Goal: Task Accomplishment & Management: Manage account settings

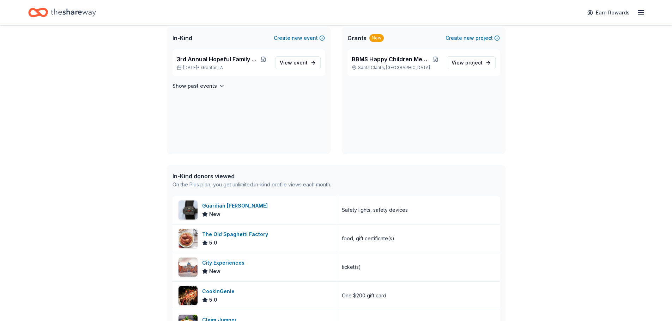
scroll to position [176, 0]
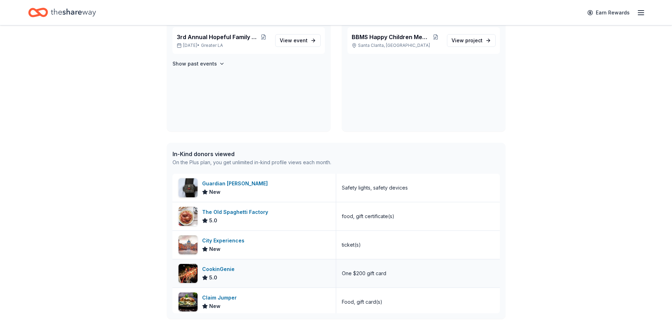
click at [220, 270] on div "CookinGenie" at bounding box center [219, 269] width 35 height 8
click at [642, 16] on icon "button" at bounding box center [641, 12] width 8 height 8
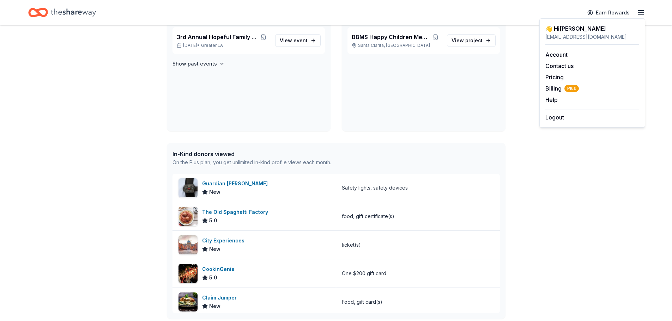
click at [401, 70] on div "BBMS Happy Children Memorial Fund [GEOGRAPHIC_DATA], [GEOGRAPHIC_DATA] View pro…" at bounding box center [424, 79] width 164 height 104
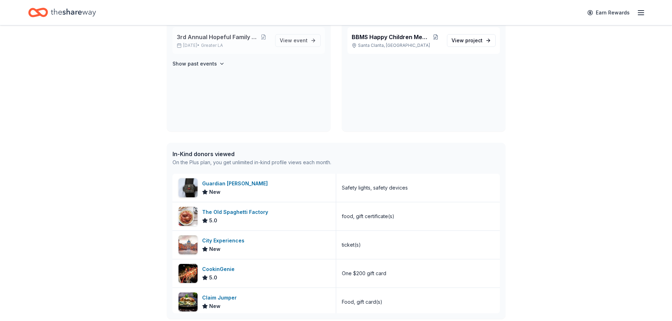
click at [226, 42] on div "3rd Annual Hopeful Family Futures [DATE] • Greater LA" at bounding box center [223, 41] width 93 height 16
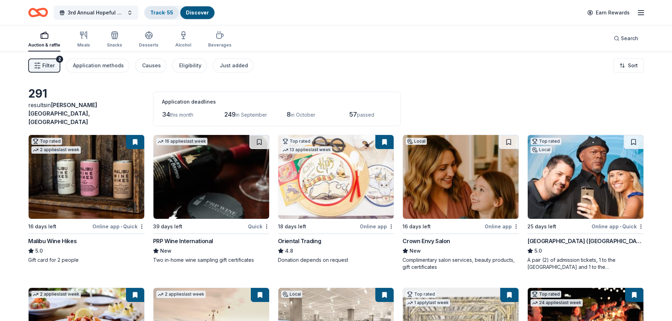
click at [168, 11] on link "Track · 55" at bounding box center [161, 13] width 23 height 6
click at [162, 11] on link "Track · 55" at bounding box center [161, 13] width 23 height 6
click at [164, 13] on link "Track · 55" at bounding box center [161, 13] width 23 height 6
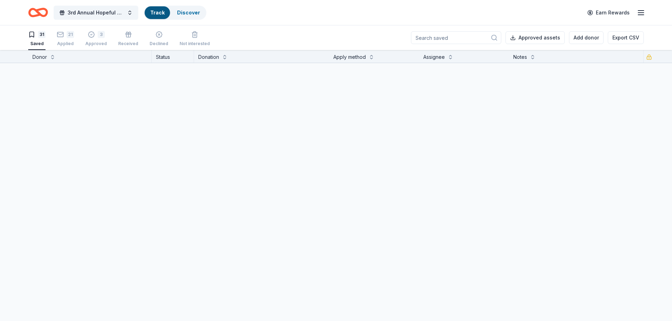
scroll to position [0, 0]
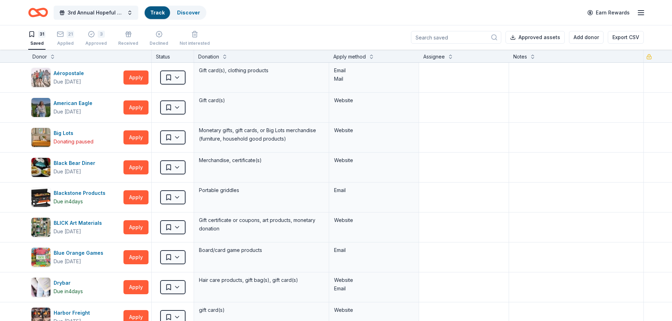
click at [614, 38] on button "Export CSV" at bounding box center [626, 37] width 36 height 13
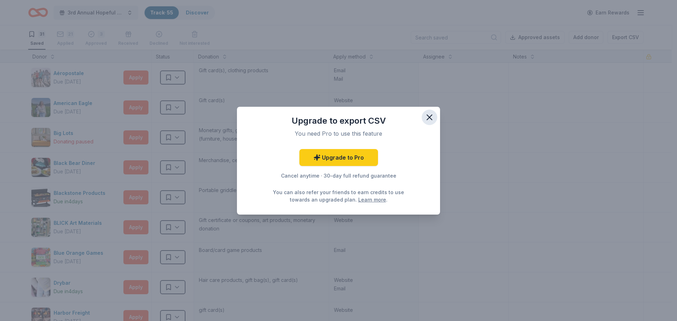
click at [432, 114] on icon "button" at bounding box center [430, 118] width 10 height 10
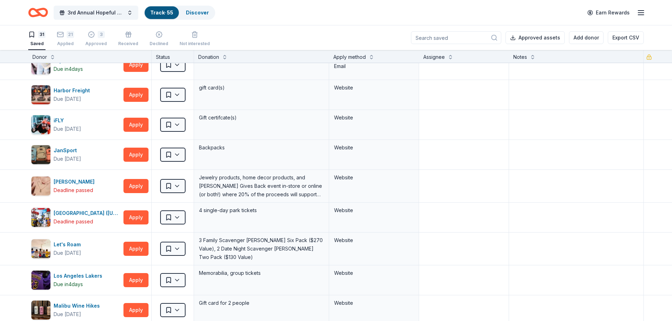
scroll to position [212, 0]
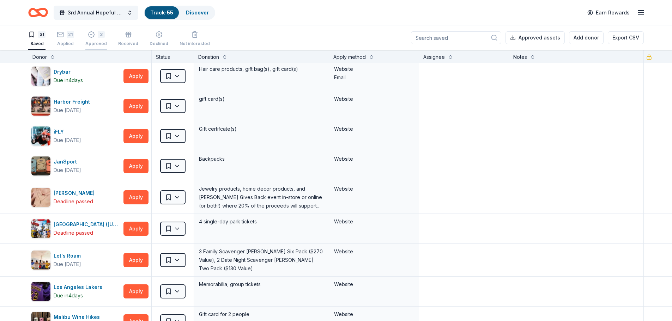
click at [95, 40] on div "3 Approved" at bounding box center [96, 39] width 22 height 16
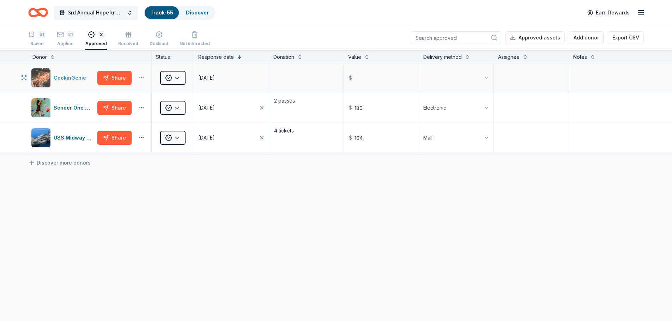
click at [64, 79] on div "CookinGenie" at bounding box center [71, 78] width 35 height 8
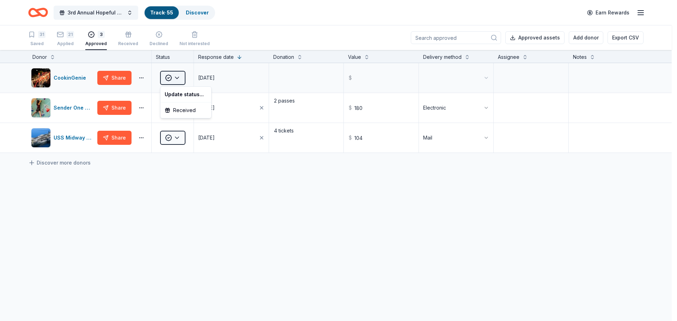
click at [170, 79] on html "3rd Annual Hopeful Family Futures Track · 55 Discover Earn Rewards 31 Saved 21 …" at bounding box center [338, 160] width 677 height 321
click at [185, 112] on div "Received" at bounding box center [186, 110] width 48 height 13
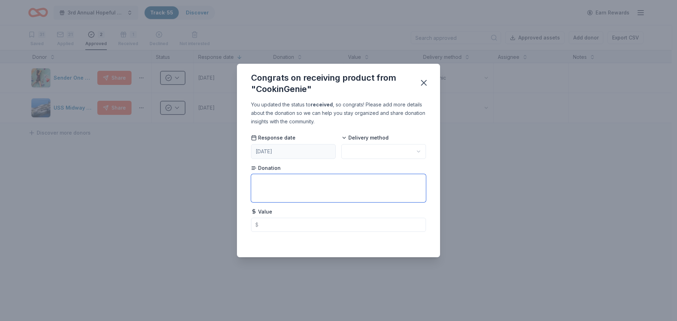
click at [282, 178] on textarea at bounding box center [338, 188] width 175 height 28
click at [289, 224] on input "text" at bounding box center [338, 225] width 175 height 14
type textarea "$200"
type input "200.00"
drag, startPoint x: 274, startPoint y: 178, endPoint x: 238, endPoint y: 184, distance: 36.5
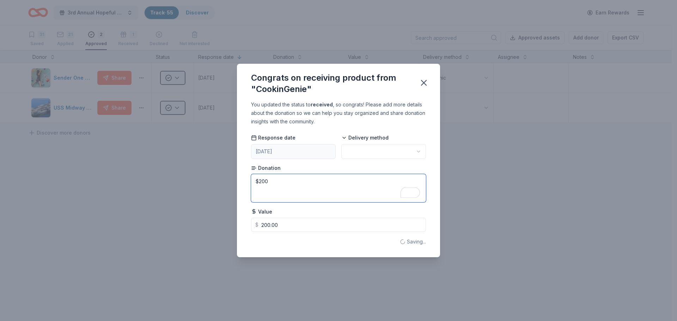
click at [238, 184] on div "You updated the status to received , so congrats! Please add more details about…" at bounding box center [338, 179] width 203 height 157
click at [423, 88] on button "button" at bounding box center [424, 83] width 16 height 16
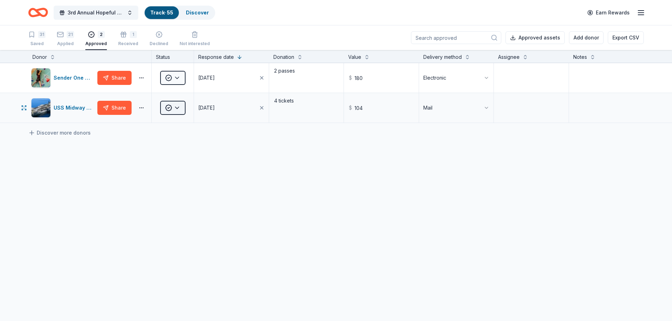
click at [173, 113] on html "3rd Annual Hopeful Family Futures Track · 55 Discover Earn Rewards 31 Saved 21 …" at bounding box center [336, 160] width 672 height 321
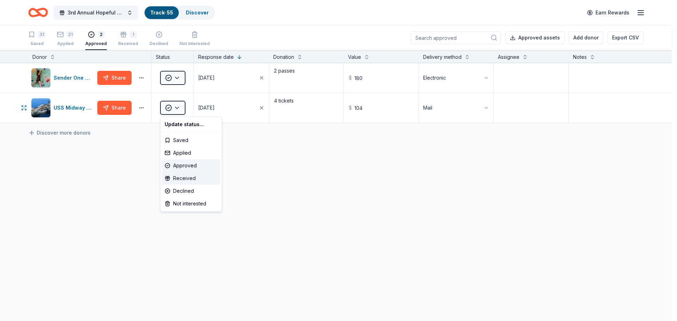
click at [193, 179] on div "Received" at bounding box center [191, 178] width 59 height 13
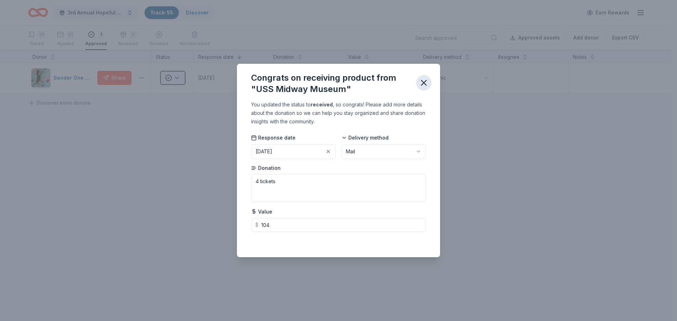
click at [424, 83] on icon "button" at bounding box center [423, 82] width 5 height 5
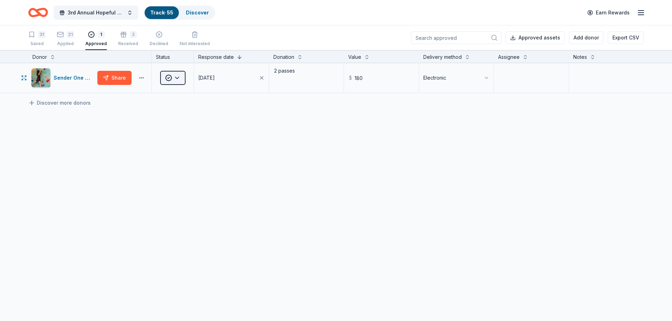
click at [174, 77] on html "3rd Annual Hopeful Family Futures Track · 55 Discover Earn Rewards 31 Saved 21 …" at bounding box center [336, 160] width 672 height 321
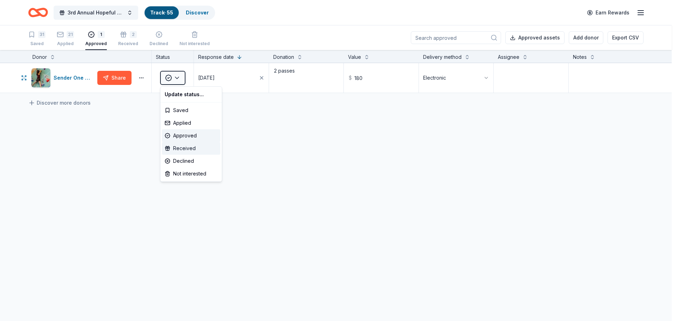
click at [192, 149] on div "Received" at bounding box center [191, 148] width 59 height 13
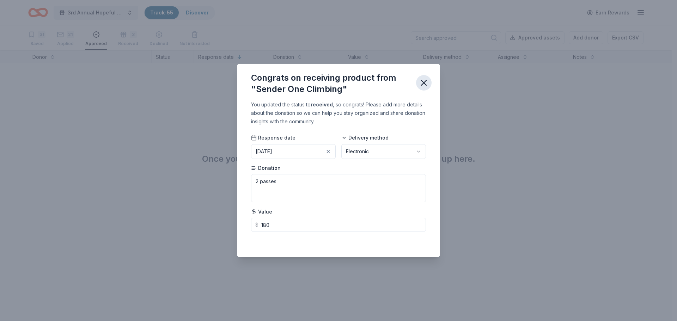
click at [422, 86] on icon "button" at bounding box center [424, 83] width 10 height 10
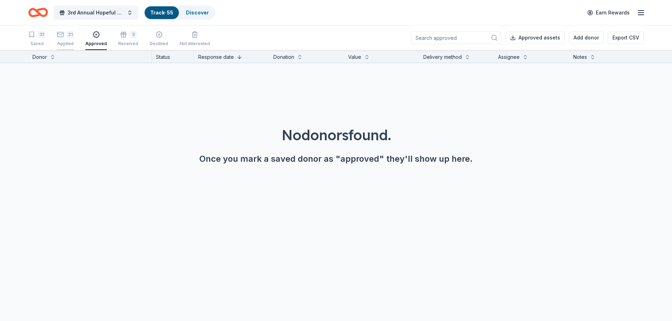
click at [63, 36] on icon "button" at bounding box center [60, 34] width 7 height 7
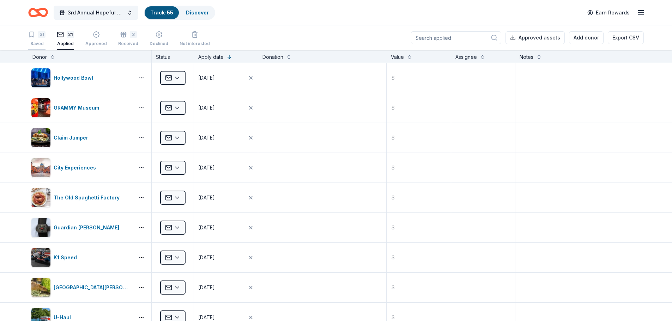
click at [34, 43] on div "Saved" at bounding box center [36, 44] width 17 height 6
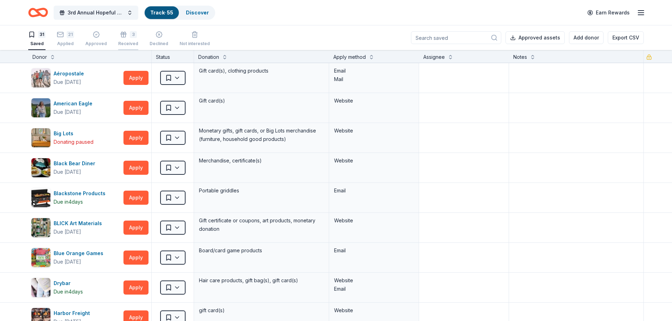
click at [126, 42] on div "Received" at bounding box center [128, 40] width 20 height 6
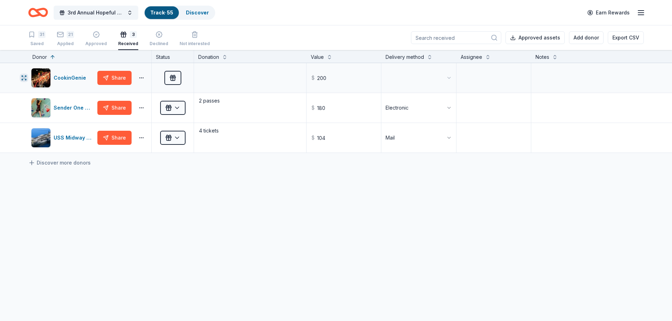
click at [23, 78] on icon "button" at bounding box center [24, 78] width 6 height 6
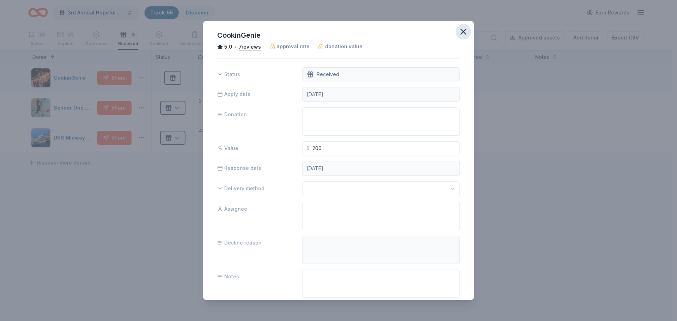
click at [461, 32] on icon "button" at bounding box center [463, 31] width 5 height 5
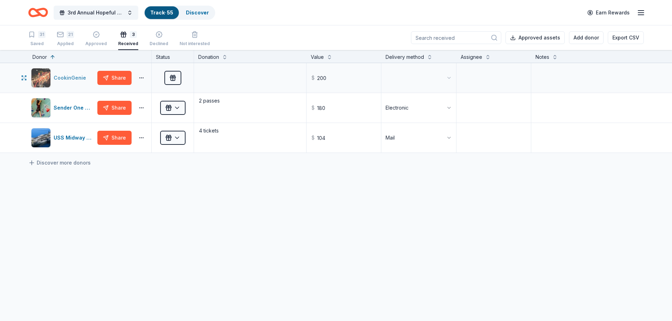
click at [78, 80] on div "CookinGenie" at bounding box center [71, 78] width 35 height 8
click at [69, 78] on div "CookinGenie" at bounding box center [71, 78] width 35 height 8
